Goal: Transaction & Acquisition: Download file/media

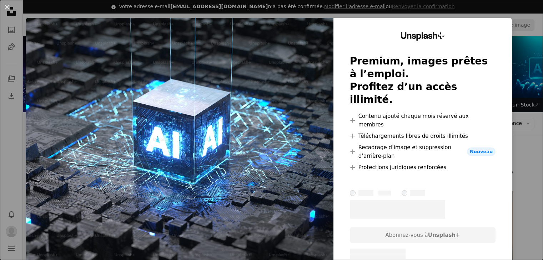
scroll to position [107, 0]
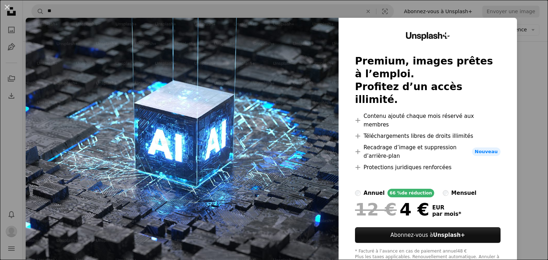
click at [524, 97] on div "An X shape Unsplash+ Premium, images prêtes à l’emploi. Profitez d’un accès ill…" at bounding box center [274, 130] width 548 height 260
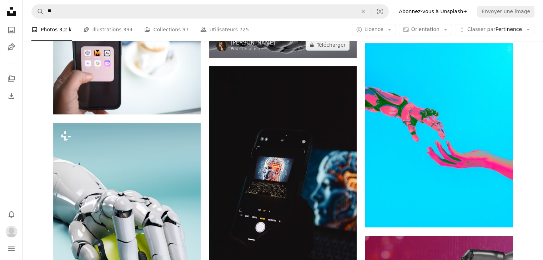
scroll to position [571, 0]
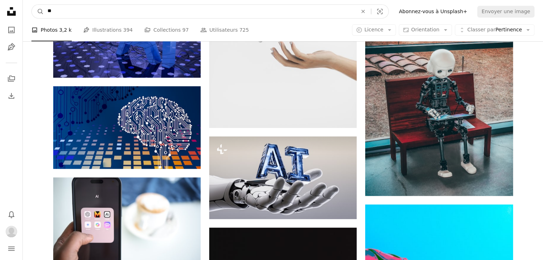
drag, startPoint x: 153, startPoint y: 11, endPoint x: 0, endPoint y: -10, distance: 154.1
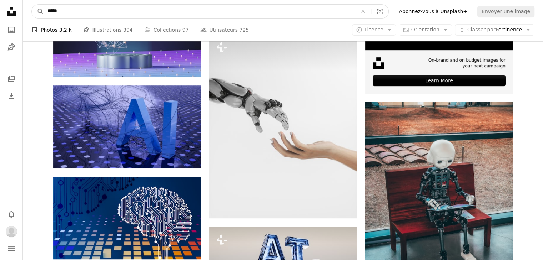
type input "*****"
click at [32, 5] on button "A magnifying glass" at bounding box center [38, 12] width 12 height 14
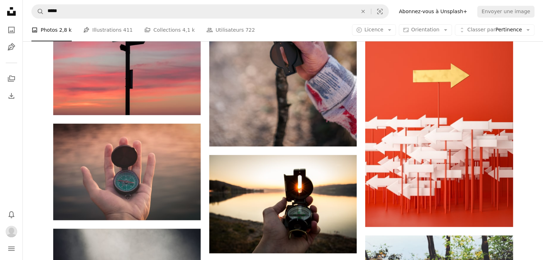
scroll to position [464, 0]
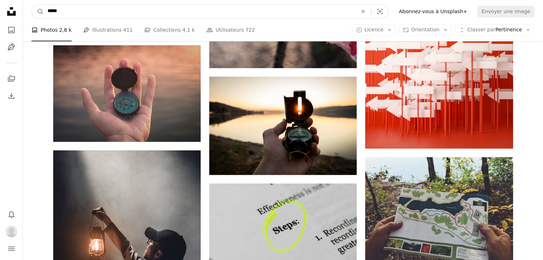
drag, startPoint x: 144, startPoint y: 9, endPoint x: 0, endPoint y: 16, distance: 143.9
type input "**"
click at [32, 5] on button "A magnifying glass" at bounding box center [38, 12] width 12 height 14
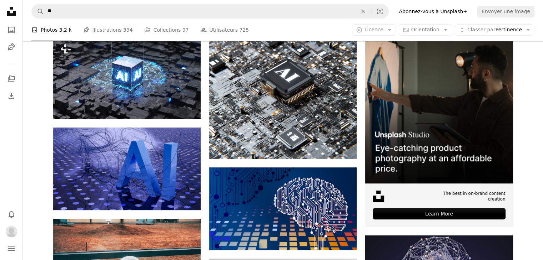
scroll to position [71, 0]
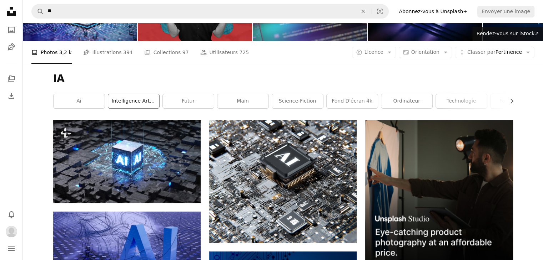
click at [123, 97] on link "intelligence artificielle" at bounding box center [133, 101] width 51 height 14
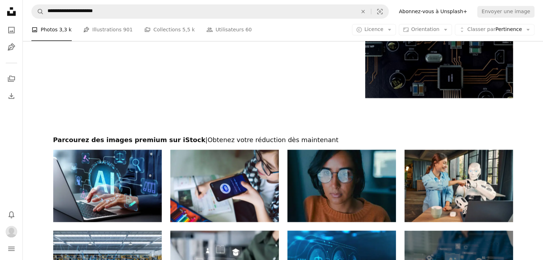
scroll to position [1253, 0]
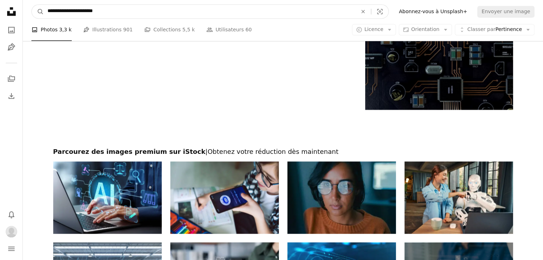
drag, startPoint x: 168, startPoint y: 17, endPoint x: 0, endPoint y: 20, distance: 167.7
type input "**********"
click button "A magnifying glass" at bounding box center [38, 12] width 12 height 14
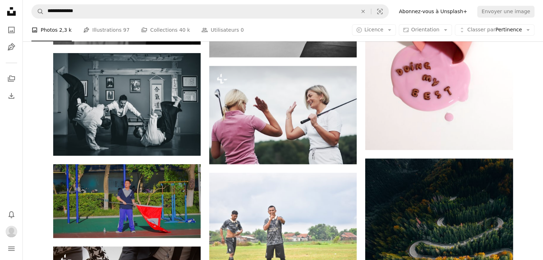
scroll to position [499, 0]
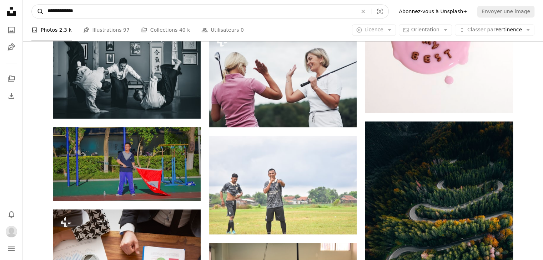
drag, startPoint x: 113, startPoint y: 15, endPoint x: 31, endPoint y: 11, distance: 81.4
click at [31, 11] on form "**********" at bounding box center [209, 11] width 357 height 14
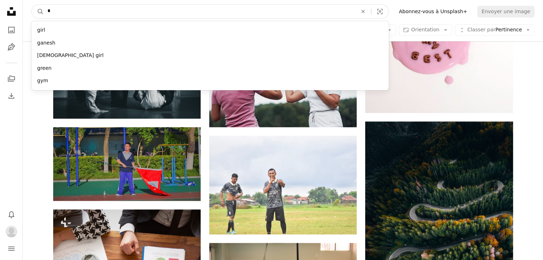
drag, startPoint x: 74, startPoint y: 16, endPoint x: 20, endPoint y: 12, distance: 54.3
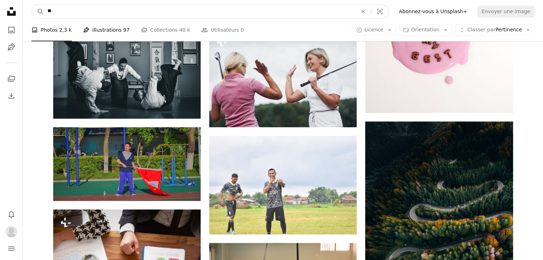
type input "**"
click at [32, 5] on button "A magnifying glass" at bounding box center [38, 12] width 12 height 14
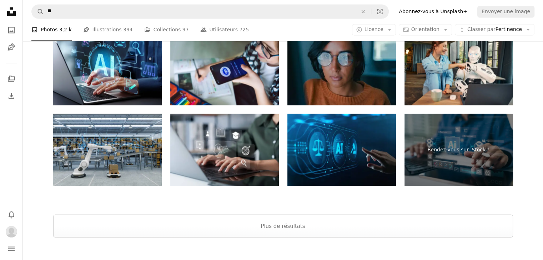
scroll to position [1314, 0]
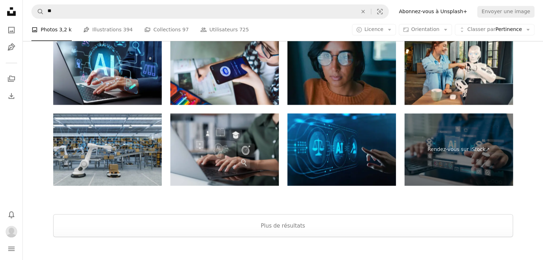
click at [235, 140] on img at bounding box center [224, 149] width 108 height 72
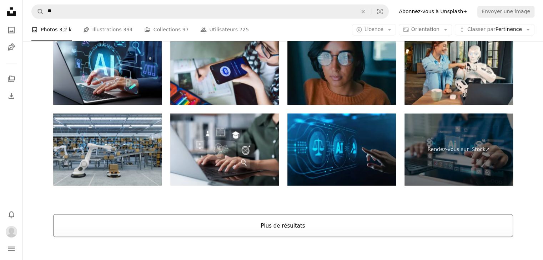
click at [233, 230] on button "Plus de résultats" at bounding box center [282, 225] width 459 height 23
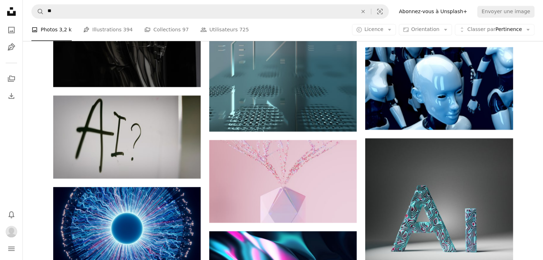
drag, startPoint x: 542, startPoint y: 135, endPoint x: 548, endPoint y: 127, distance: 9.5
click at [542, 128] on html "Unsplash logo Accueil Unsplash A photo Pen Tool A stack of folders Download Bel…" at bounding box center [271, 84] width 543 height 2187
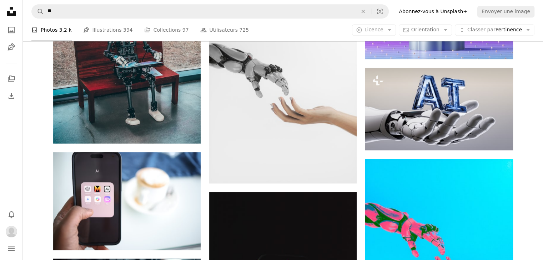
scroll to position [0, 0]
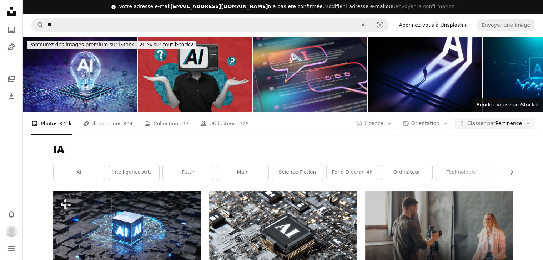
click at [492, 123] on span "Classer par" at bounding box center [481, 124] width 28 height 6
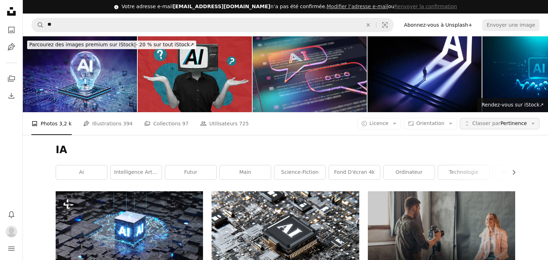
click at [492, 123] on span "Classer par" at bounding box center [486, 124] width 28 height 6
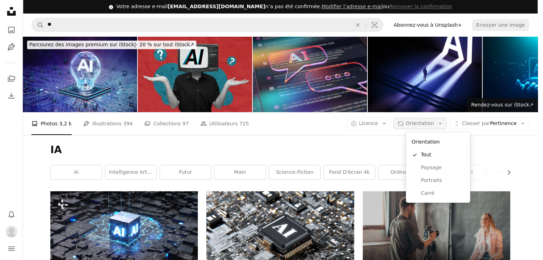
click at [434, 127] on span "Orientation" at bounding box center [420, 123] width 28 height 7
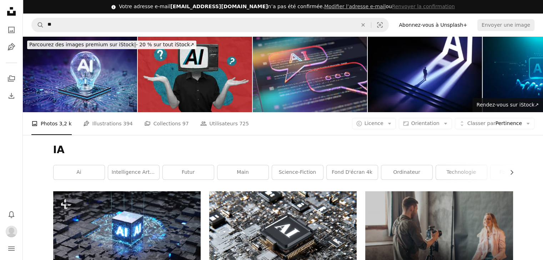
click at [383, 124] on span "Licence" at bounding box center [373, 124] width 19 height 6
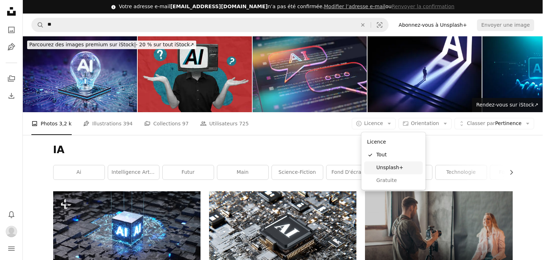
click at [376, 183] on span "Gratuite" at bounding box center [398, 180] width 44 height 7
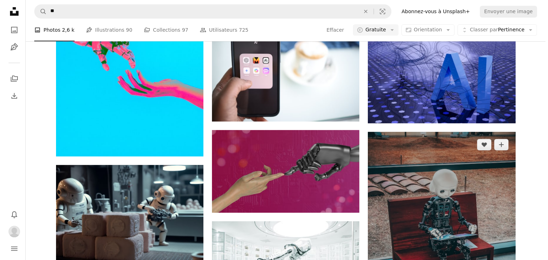
scroll to position [321, 0]
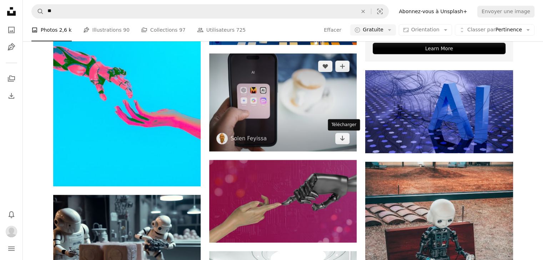
click at [350, 143] on img at bounding box center [282, 103] width 147 height 98
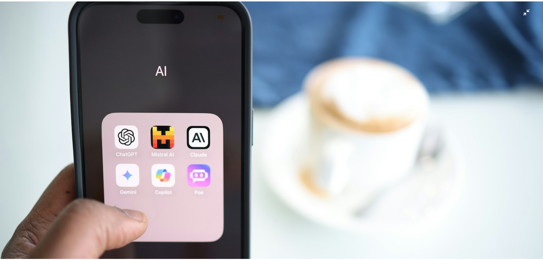
scroll to position [49, 0]
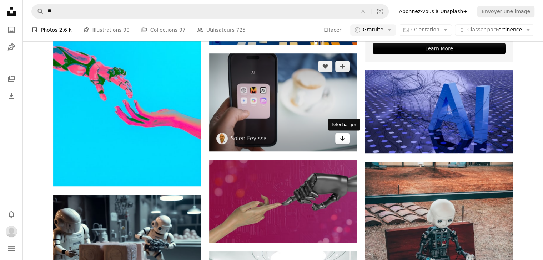
click at [342, 141] on icon "Arrow pointing down" at bounding box center [342, 138] width 6 height 9
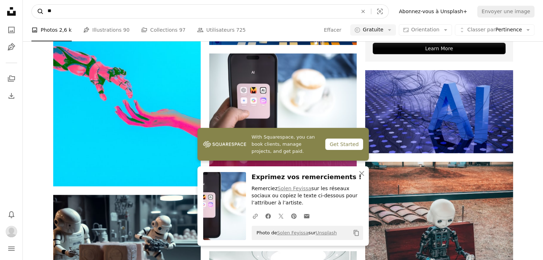
drag, startPoint x: 146, startPoint y: 7, endPoint x: 36, endPoint y: 12, distance: 109.6
click at [36, 12] on form "A magnifying glass ** An X shape Visual search" at bounding box center [209, 11] width 357 height 14
type input "********"
click button "A magnifying glass" at bounding box center [38, 12] width 12 height 14
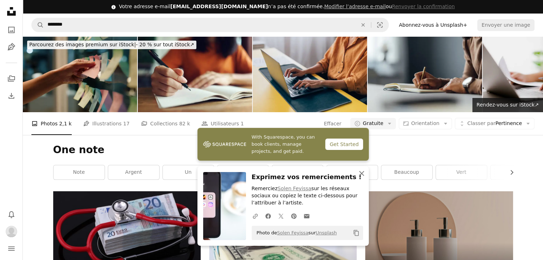
click at [359, 172] on icon "button" at bounding box center [361, 173] width 5 height 5
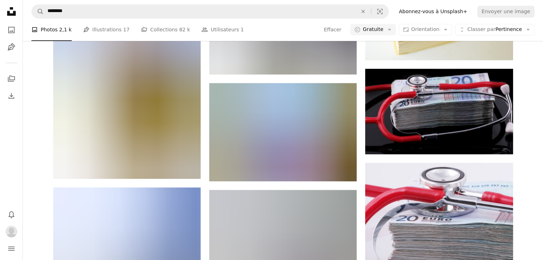
scroll to position [642, 0]
